Goal: Check status: Check status

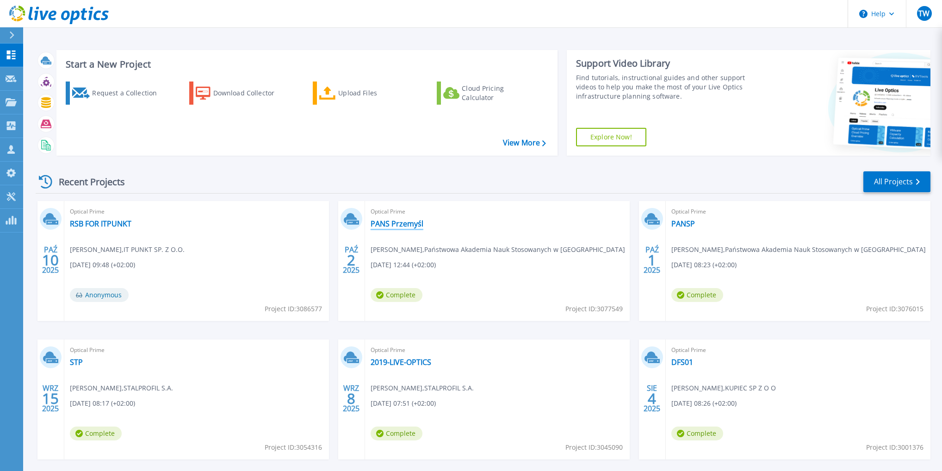
click at [411, 224] on link "PANS Przemyśl" at bounding box center [397, 223] width 53 height 9
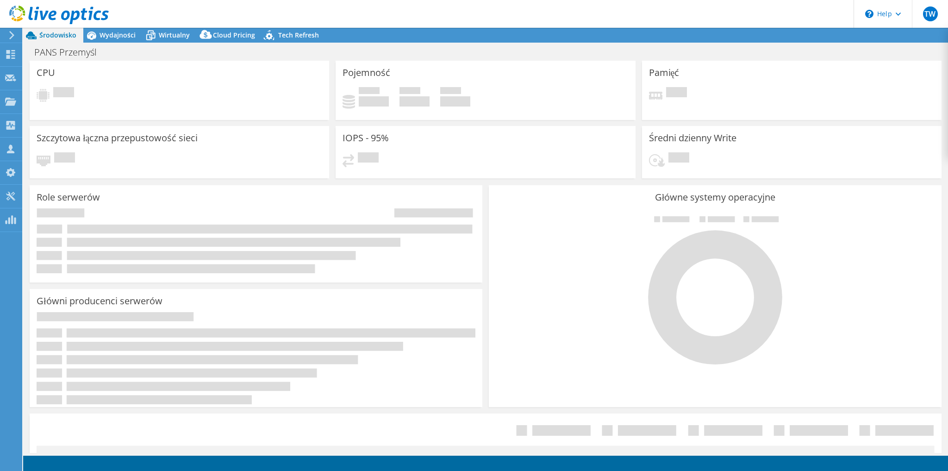
select select "EUFrankfurt"
select select "EUR"
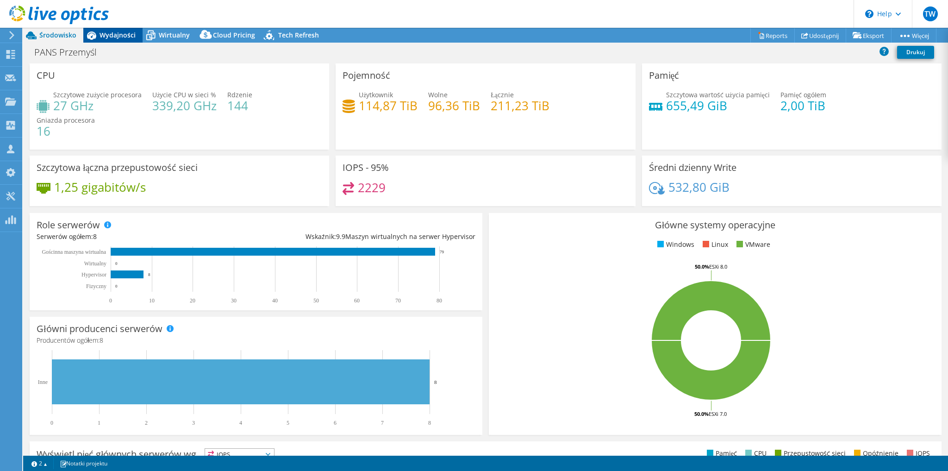
click at [130, 35] on span "Wydajności" at bounding box center [118, 35] width 36 height 9
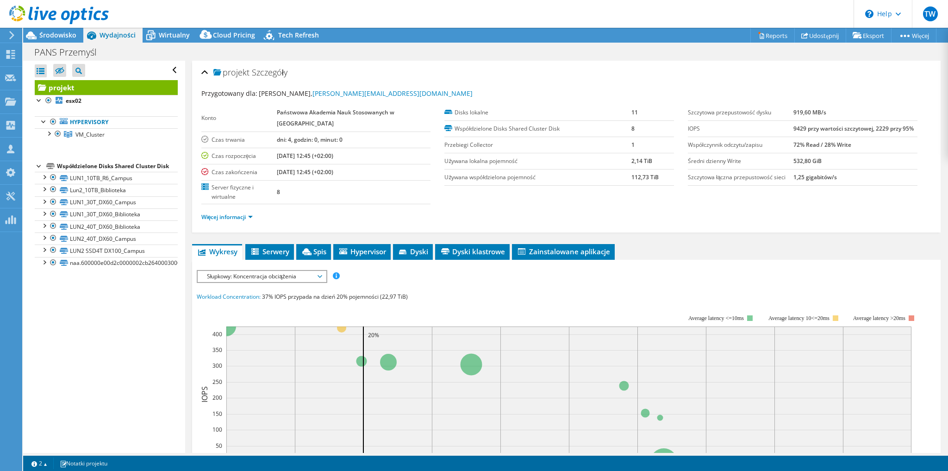
scroll to position [74, 0]
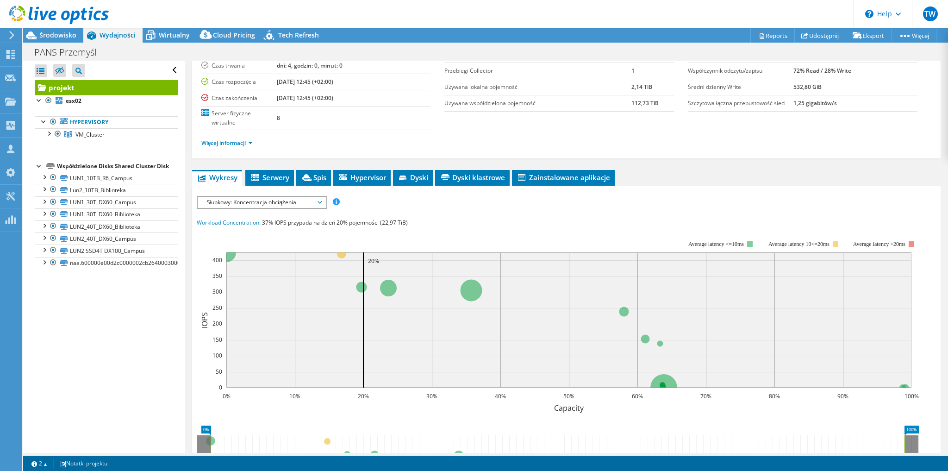
click at [268, 199] on span "Słupkowy: Koncentracja obciążenia" at bounding box center [261, 202] width 119 height 11
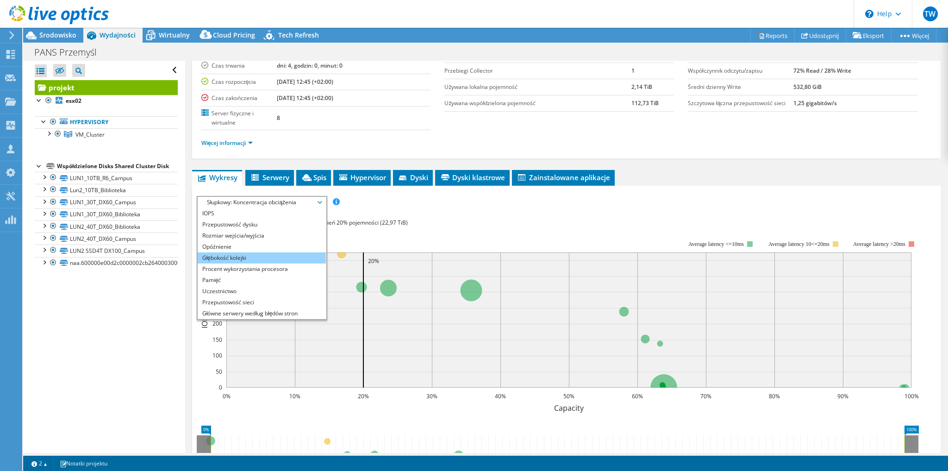
click at [233, 260] on li "Głębokość kolejki" at bounding box center [262, 257] width 128 height 11
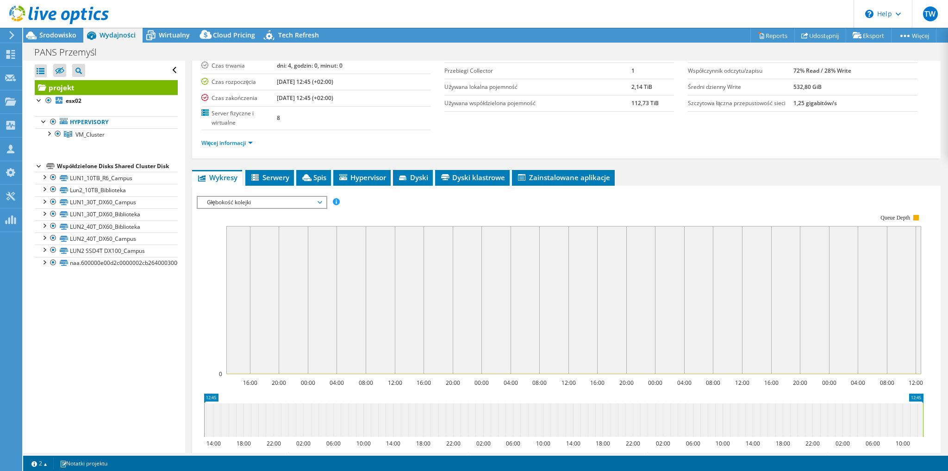
click at [228, 203] on span "Głębokość kolejki" at bounding box center [261, 202] width 119 height 11
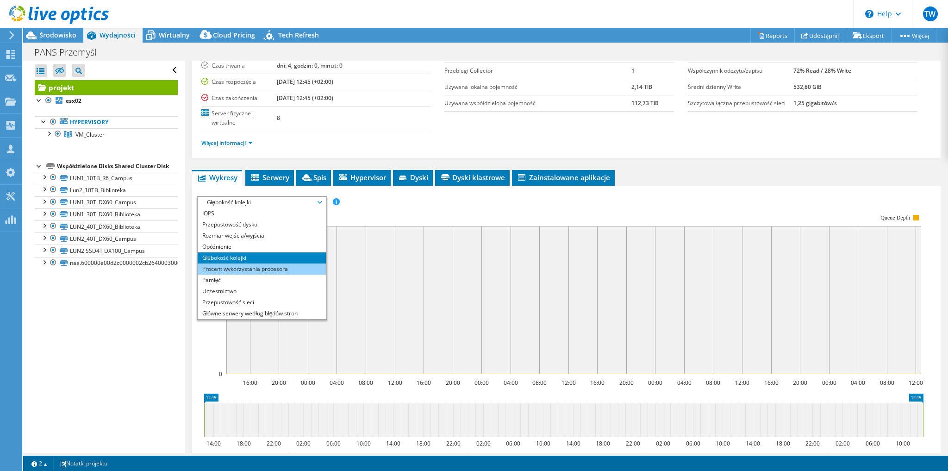
click at [220, 263] on li "Procent wykorzystania procesora" at bounding box center [262, 268] width 128 height 11
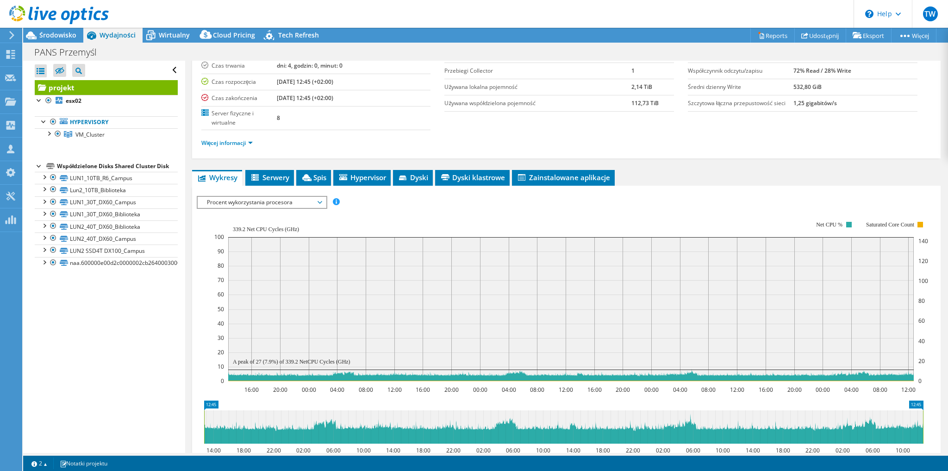
scroll to position [148, 0]
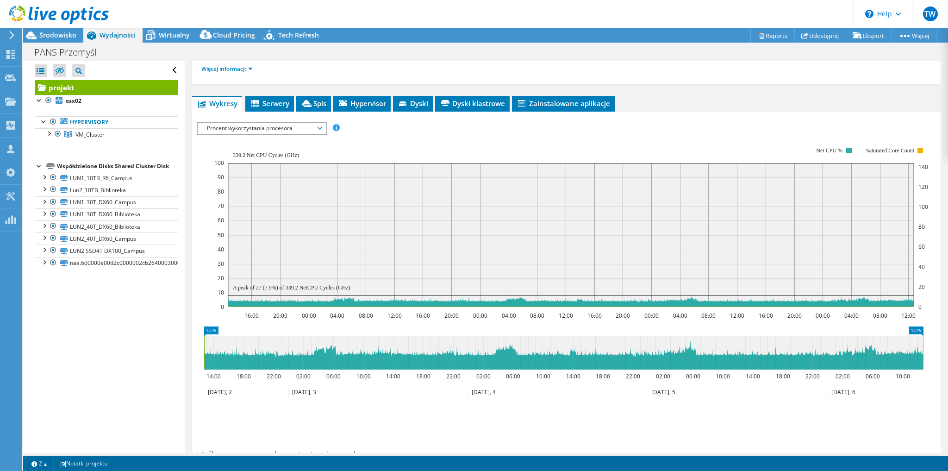
click at [27, 462] on link "2" at bounding box center [39, 463] width 29 height 12
